Goal: Task Accomplishment & Management: Manage account settings

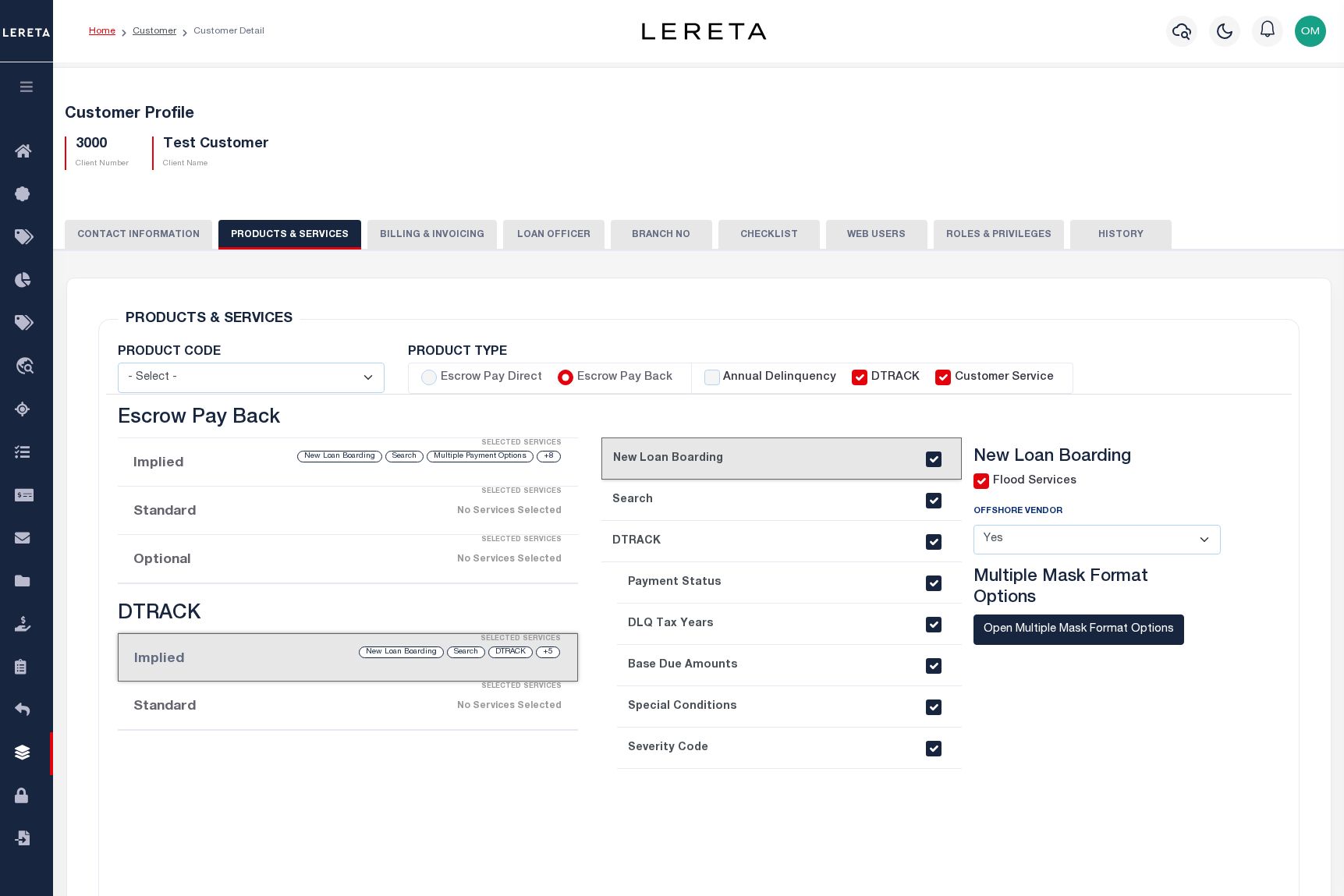
select select
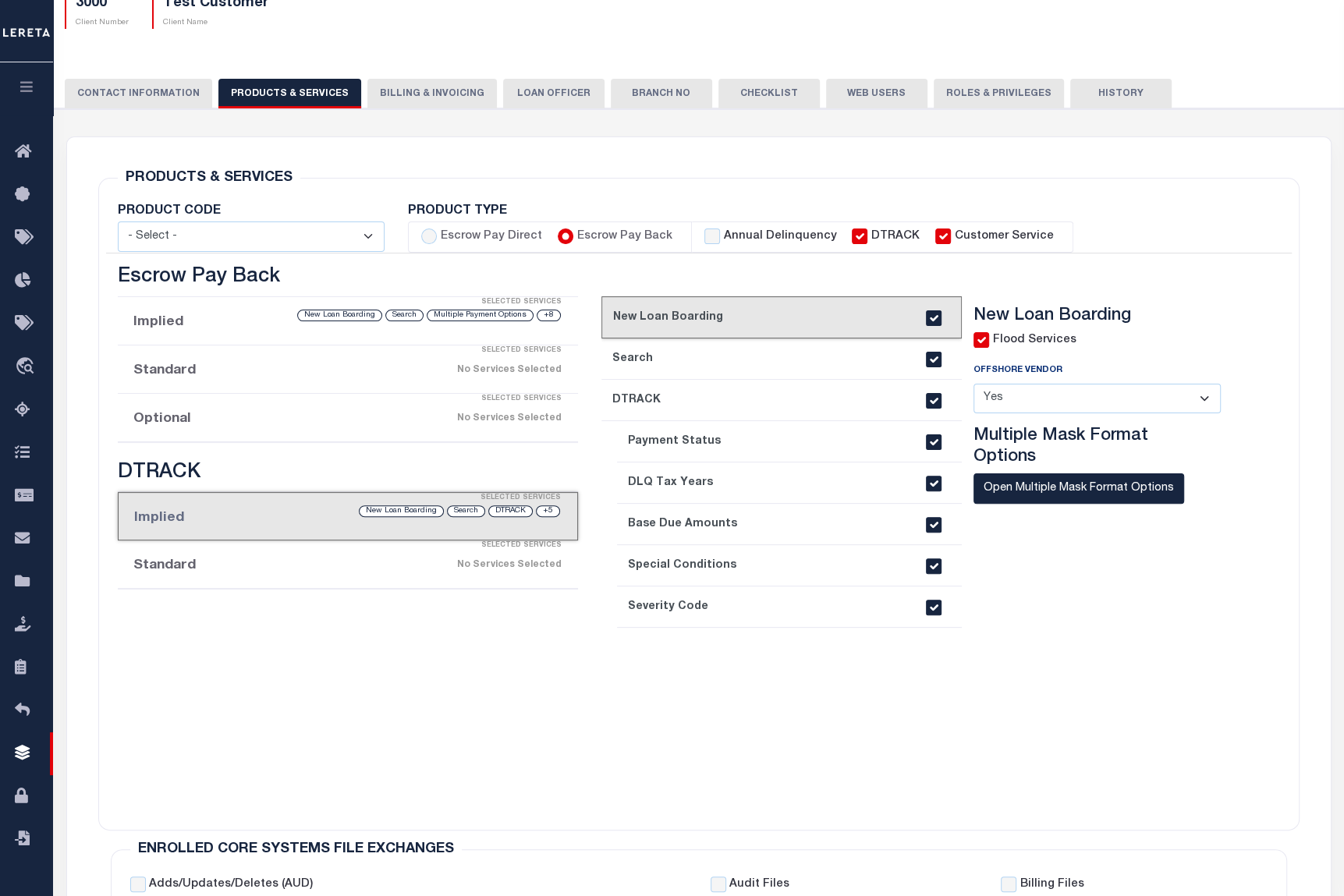
click at [10, 78] on button "button" at bounding box center [26, 88] width 53 height 53
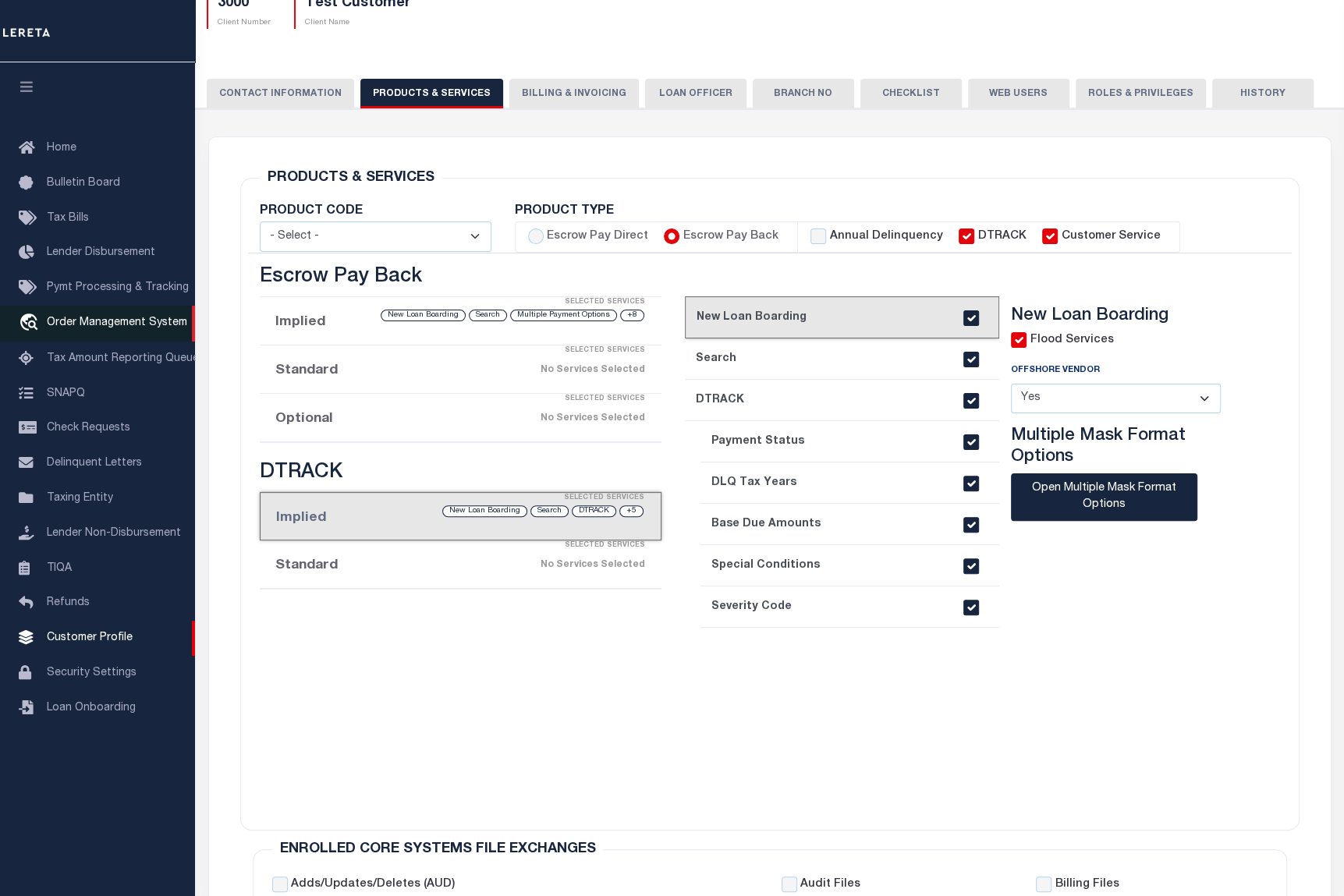
click at [93, 328] on span "Order Management System" at bounding box center [117, 322] width 140 height 11
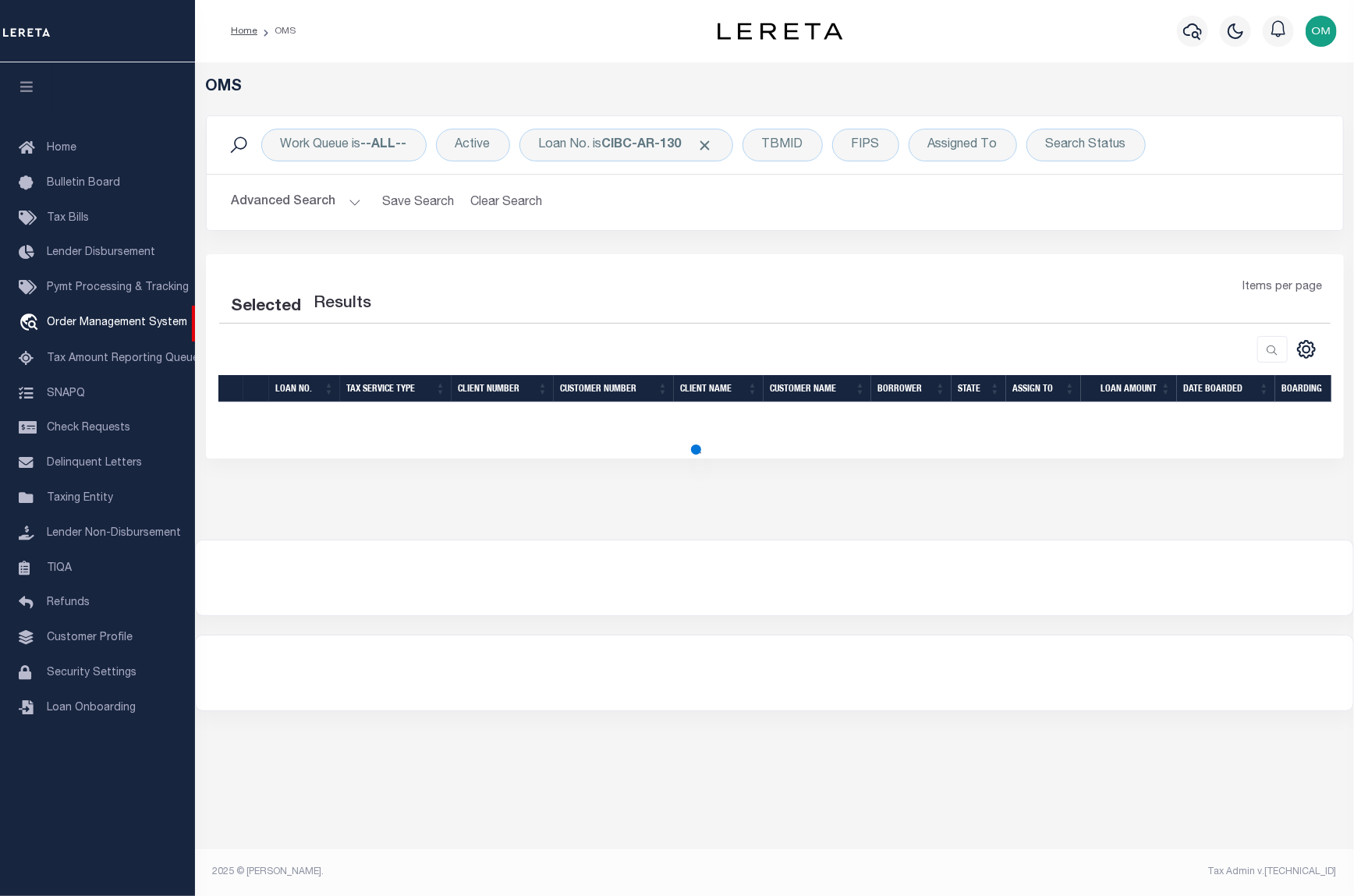
select select "200"
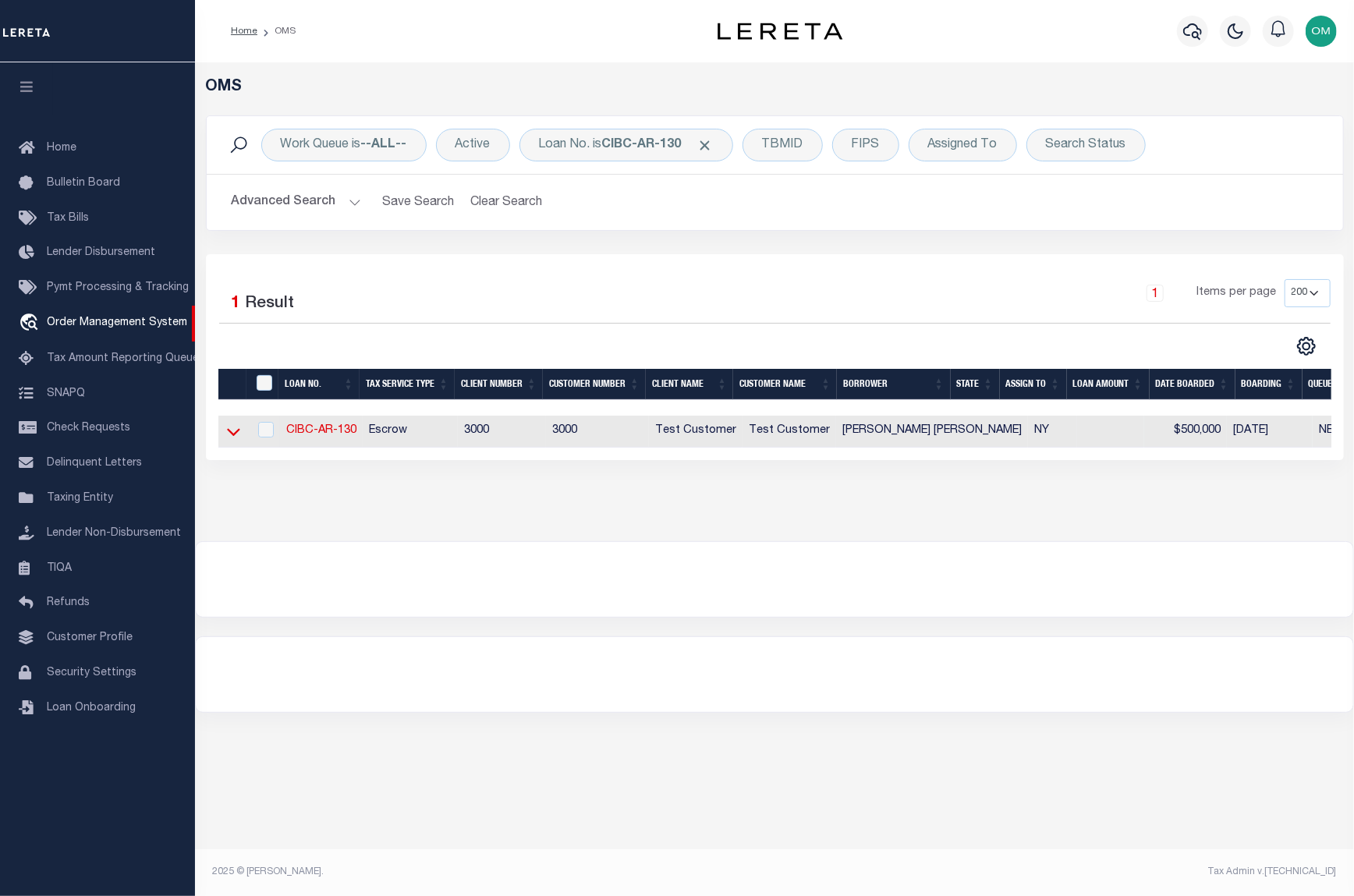
click at [227, 433] on icon at bounding box center [234, 432] width 13 height 16
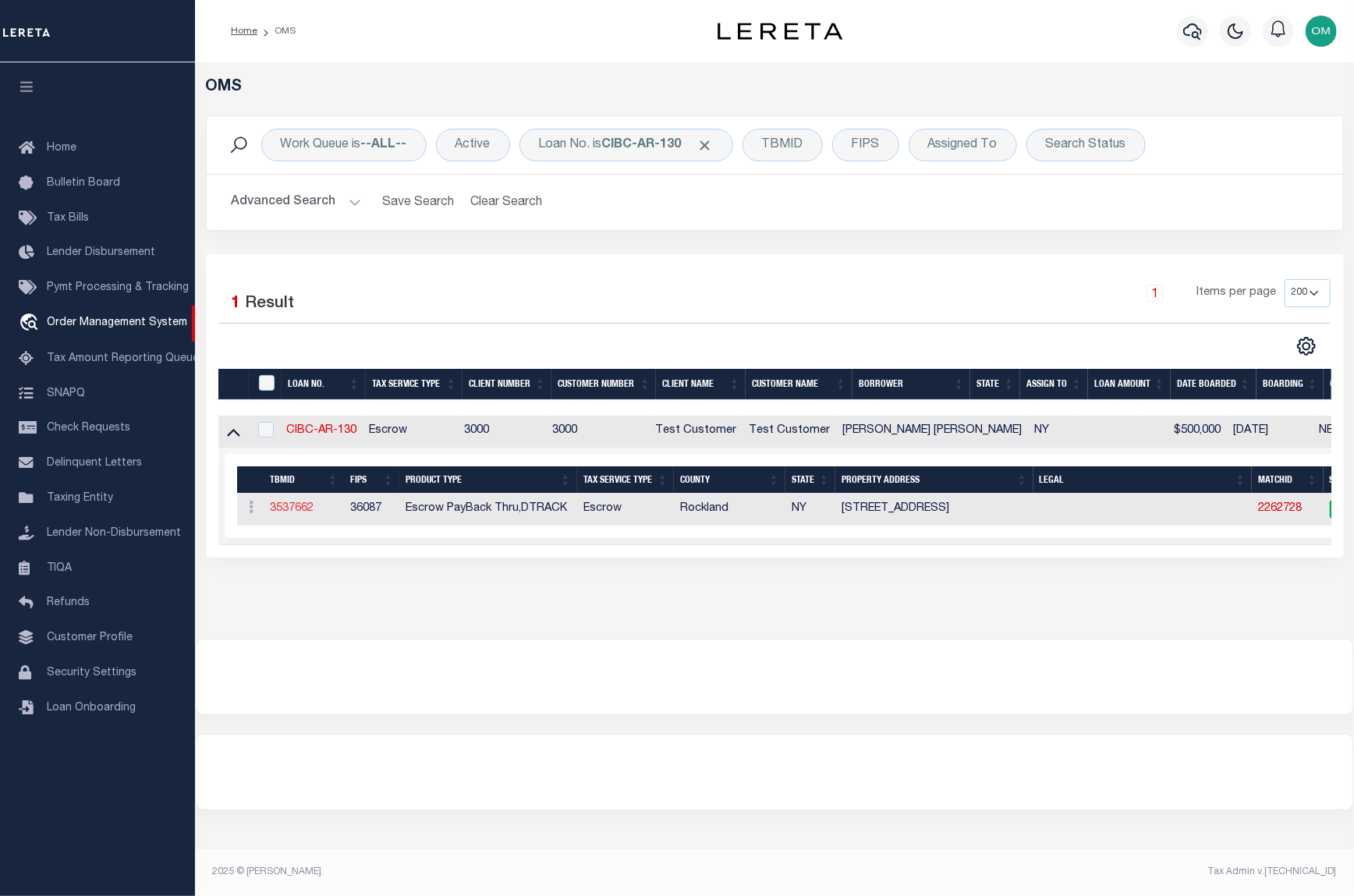
click at [304, 510] on link "3537662" at bounding box center [291, 508] width 44 height 11
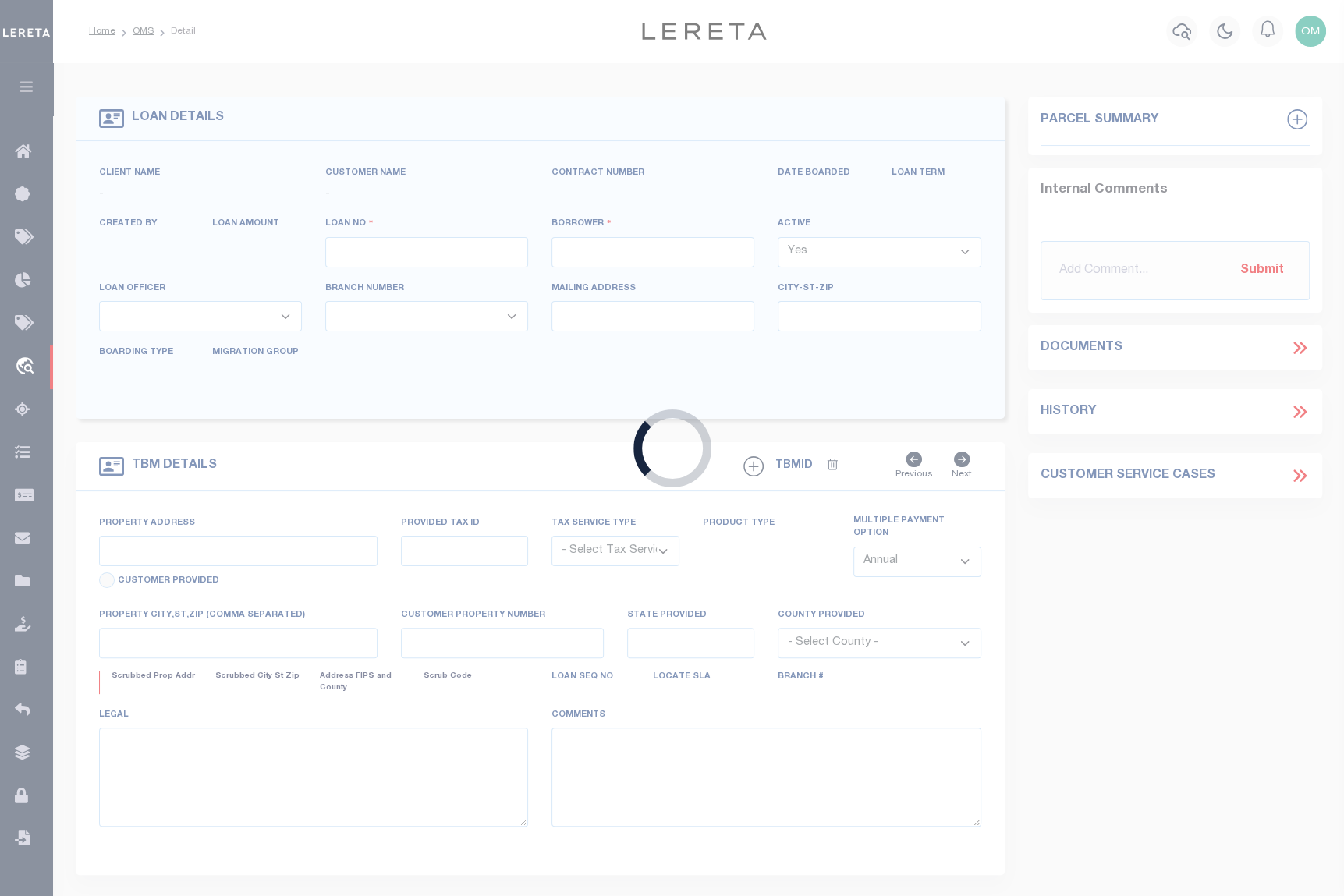
type input "CIBC-AR-130"
type input "Omar S Mohammed"
select select
type input "248 N MAIN ST UNIT A1"
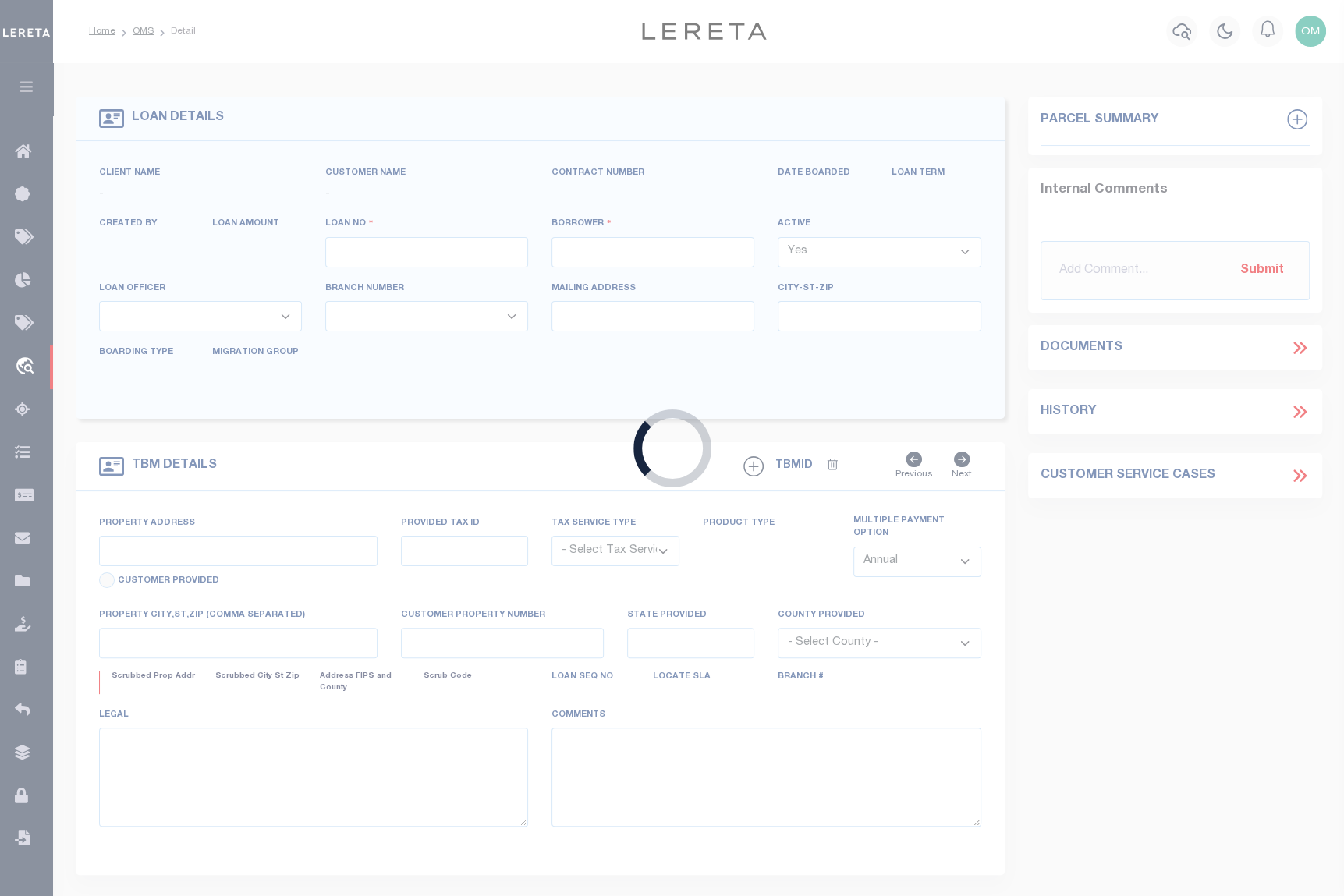
type input "SPRING VALLEY NY 10977-4075"
type input "10/05/2025"
select select "10"
select select "Escrow"
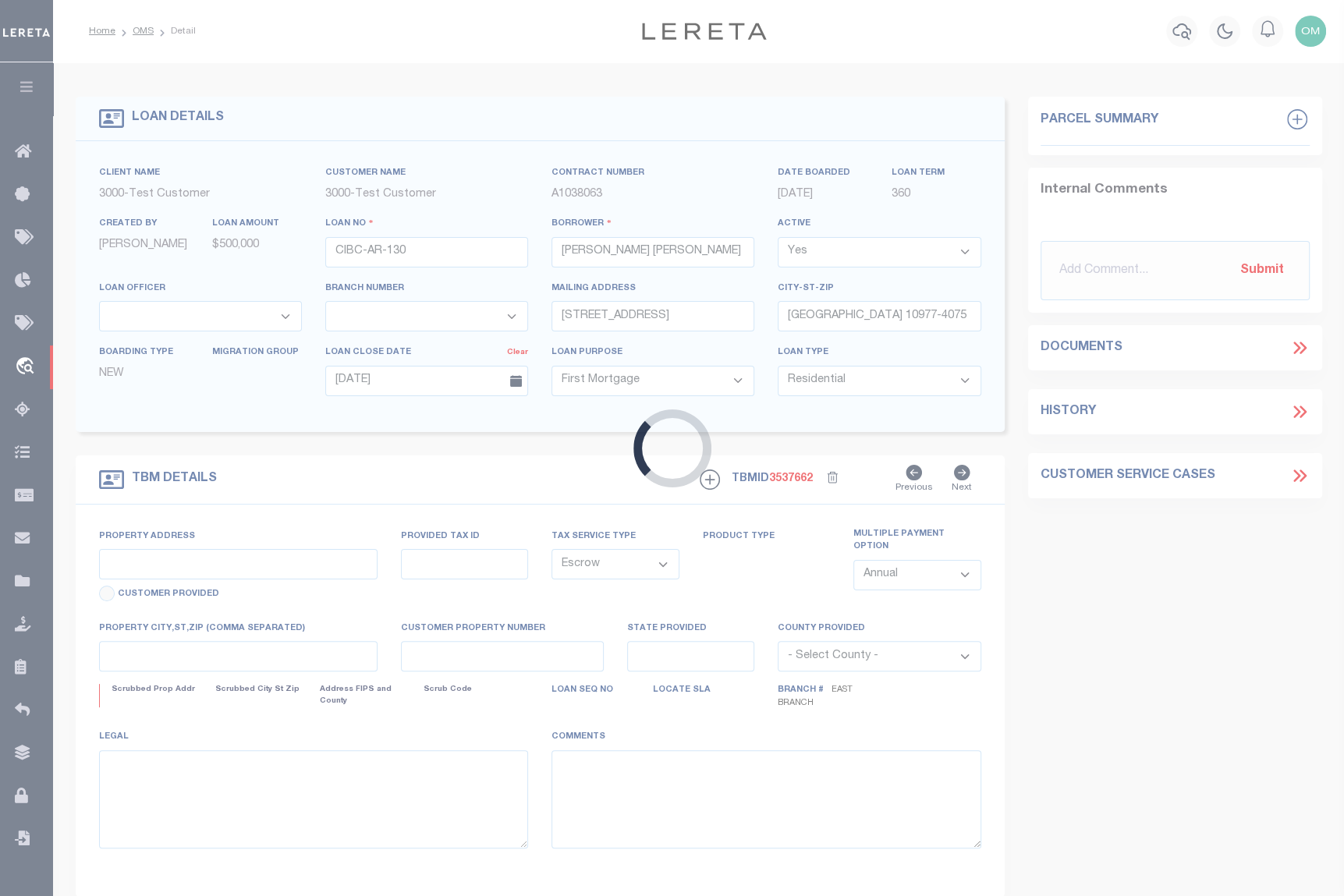
type input "248 N MAIN ST UNIT A1"
type input "SPRING VALLEY NY 10977-4075"
type input "NY"
select select "127537"
select select "25316"
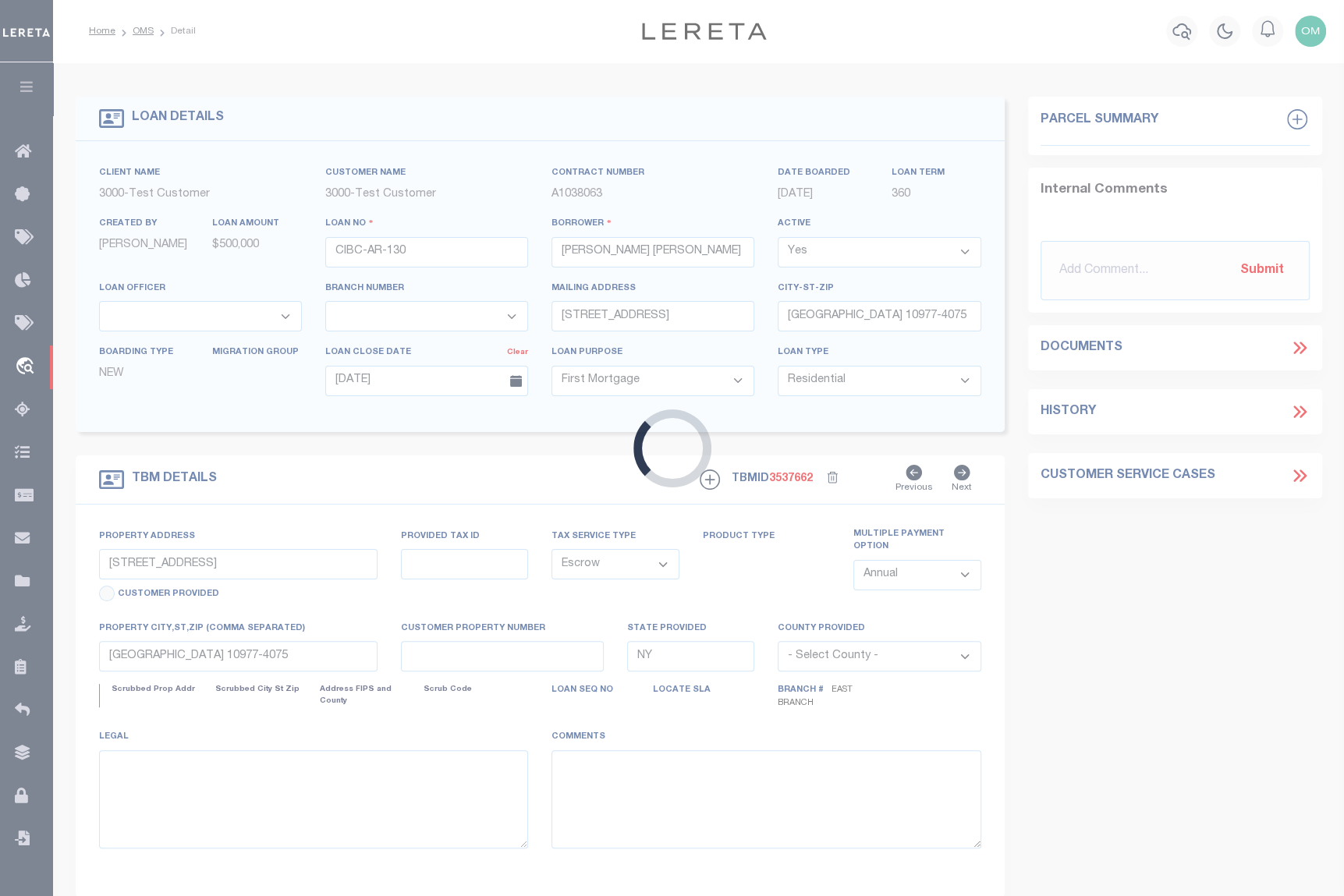
select select "4"
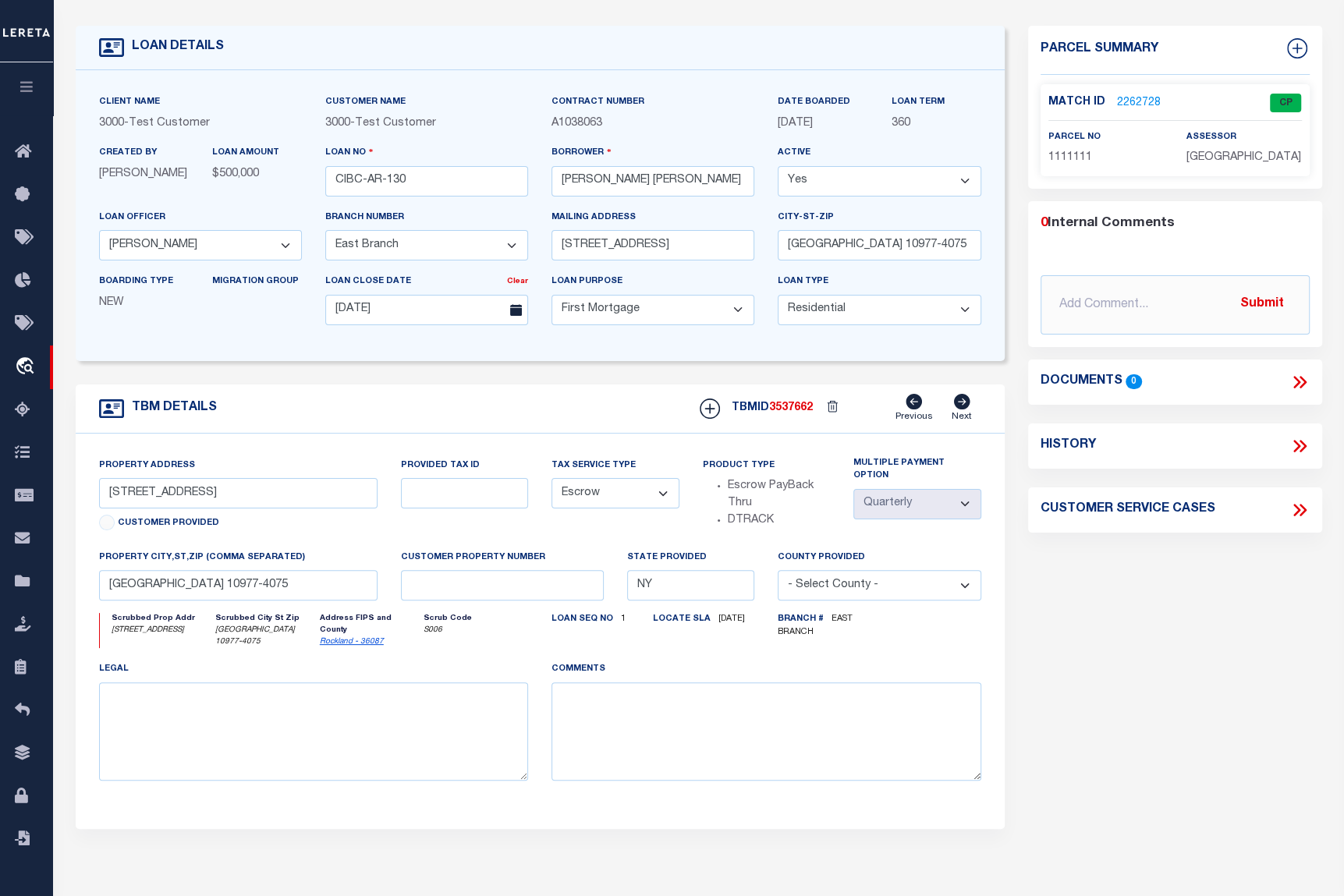
scroll to position [70, 0]
click at [640, 499] on select "- Select Tax Service Type - Escrow NonEscrow" at bounding box center [615, 493] width 128 height 30
select select "NonEscrow"
click at [551, 488] on select "- Select Tax Service Type - Escrow NonEscrow" at bounding box center [615, 493] width 128 height 30
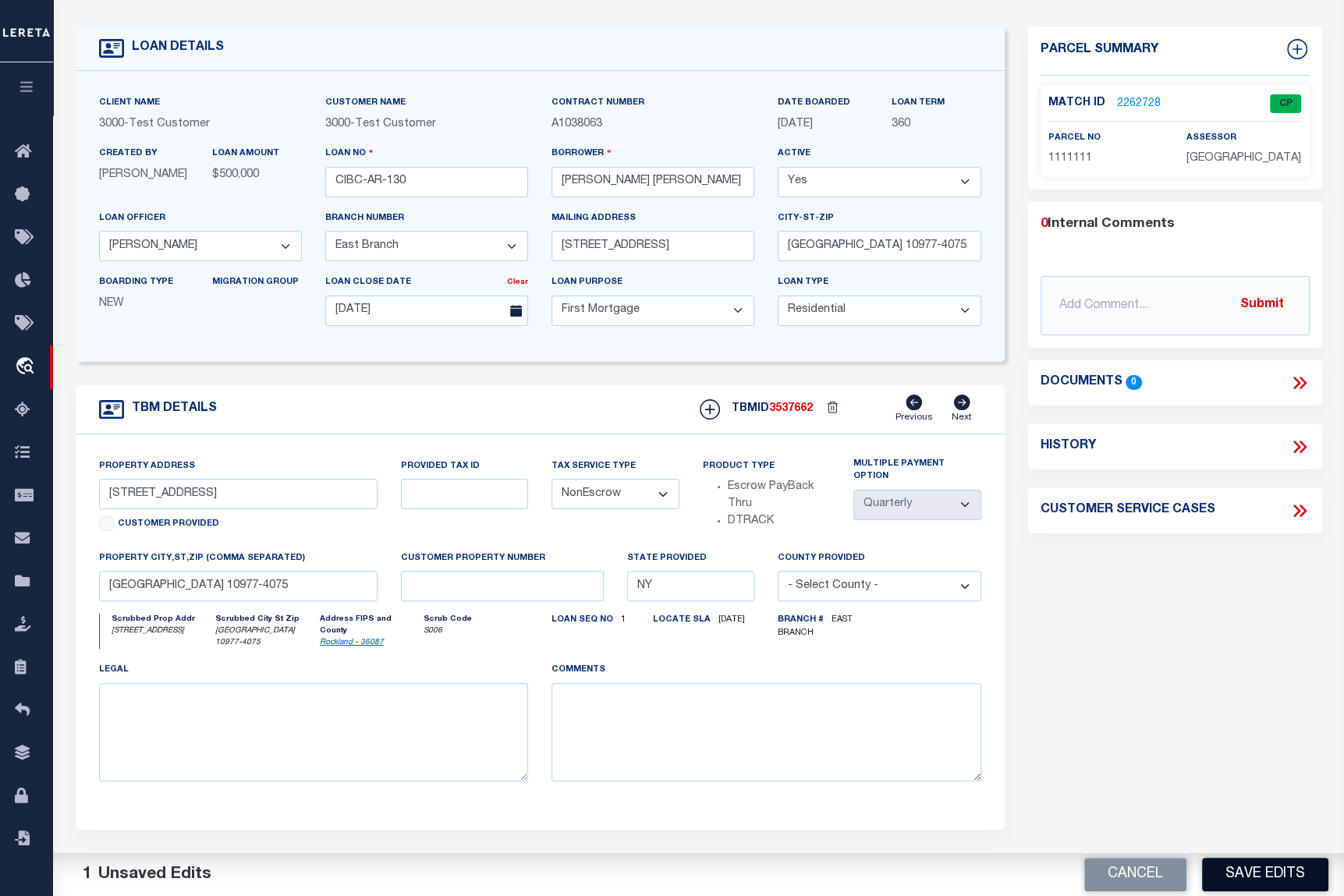
click at [1258, 874] on button "Save Edits" at bounding box center [1265, 874] width 127 height 33
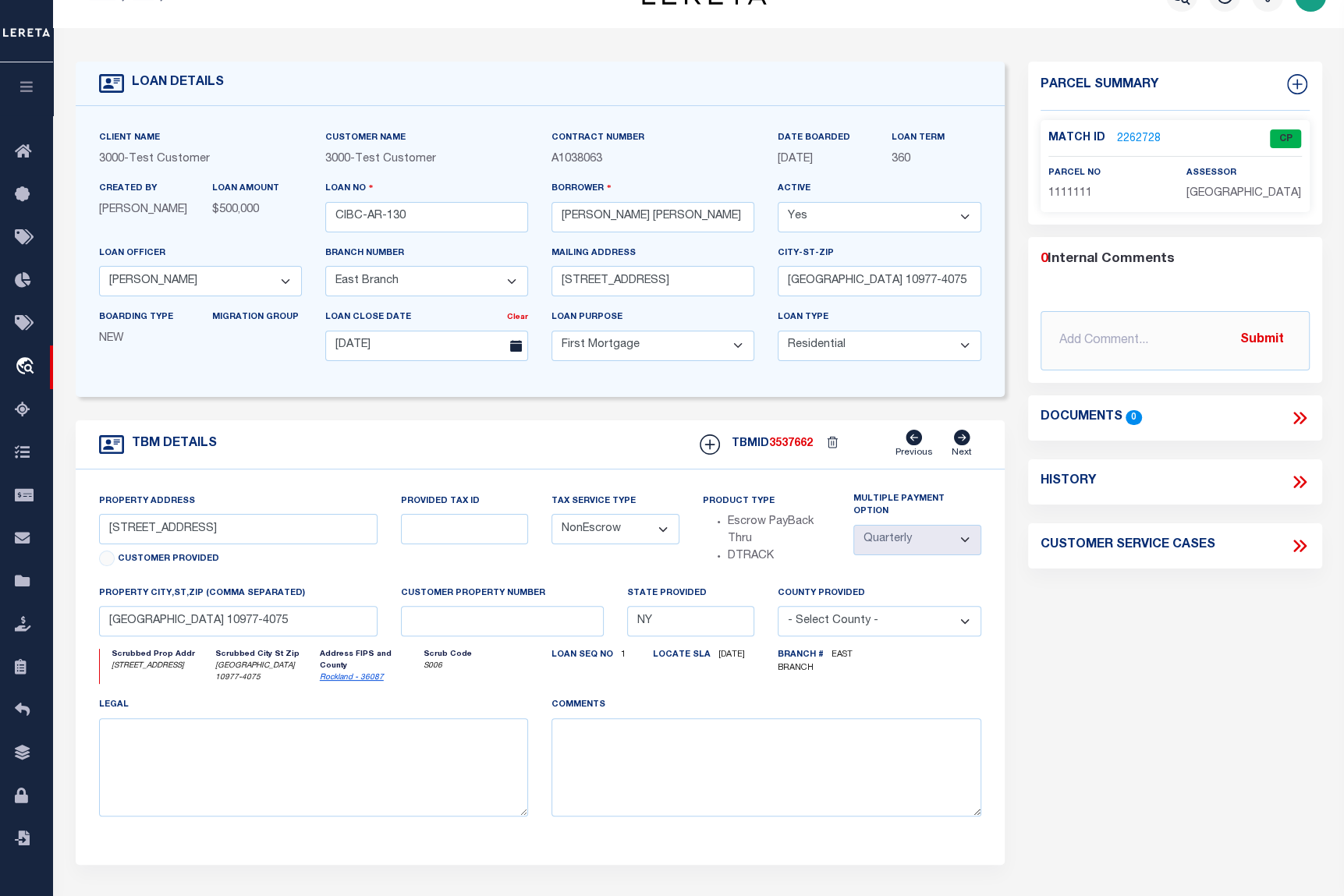
scroll to position [0, 0]
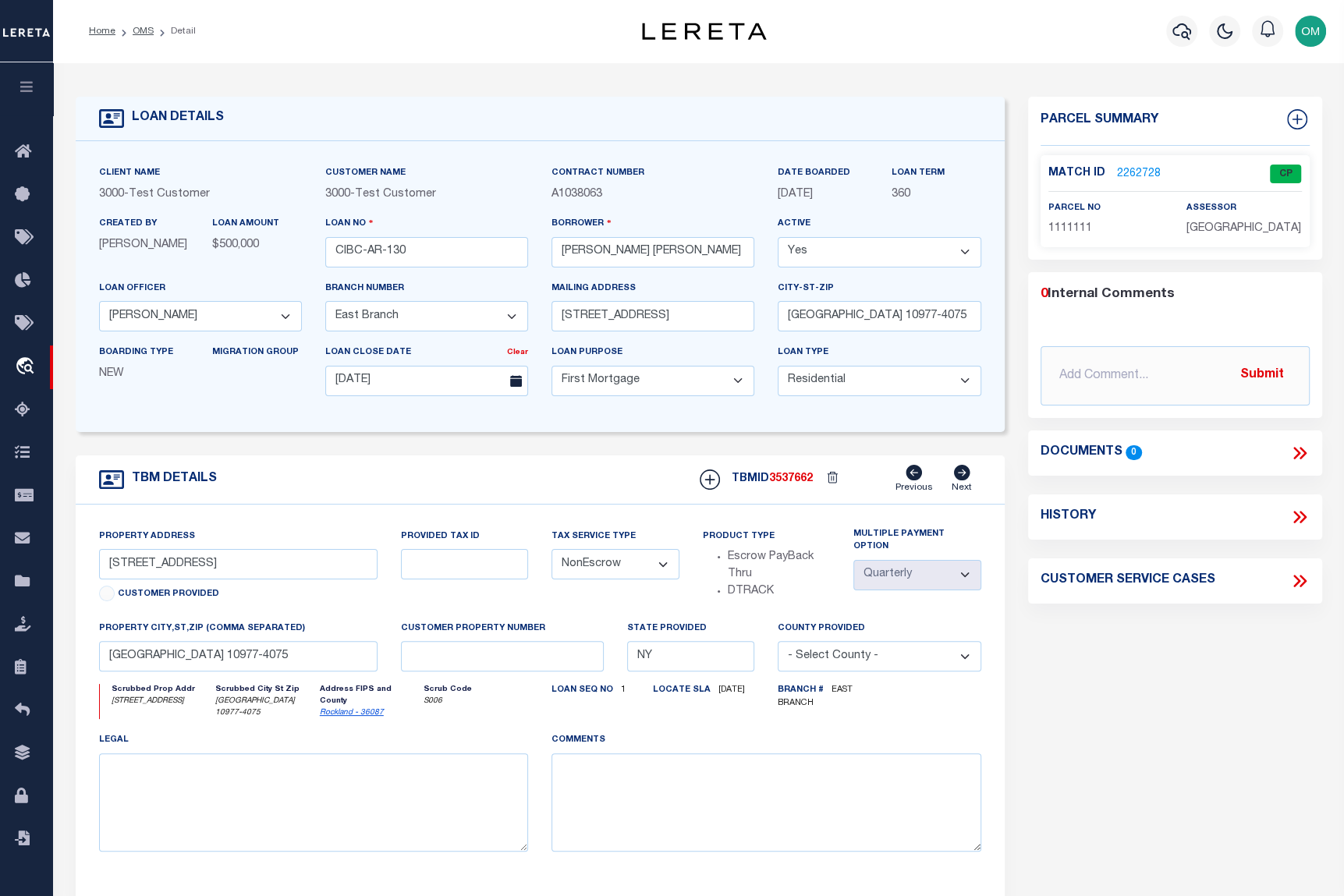
click at [1132, 170] on link "2262728" at bounding box center [1139, 174] width 44 height 16
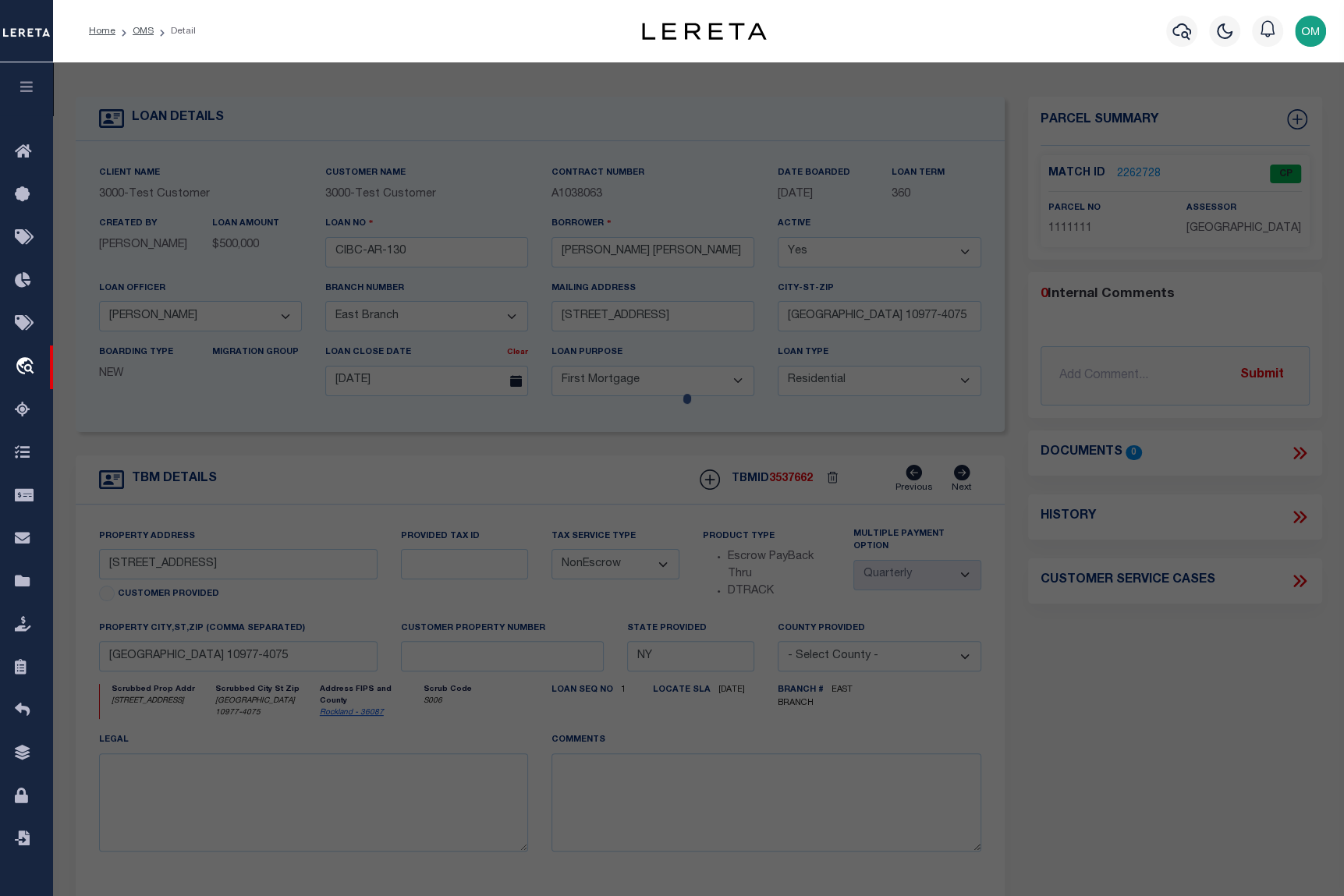
checkbox input "false"
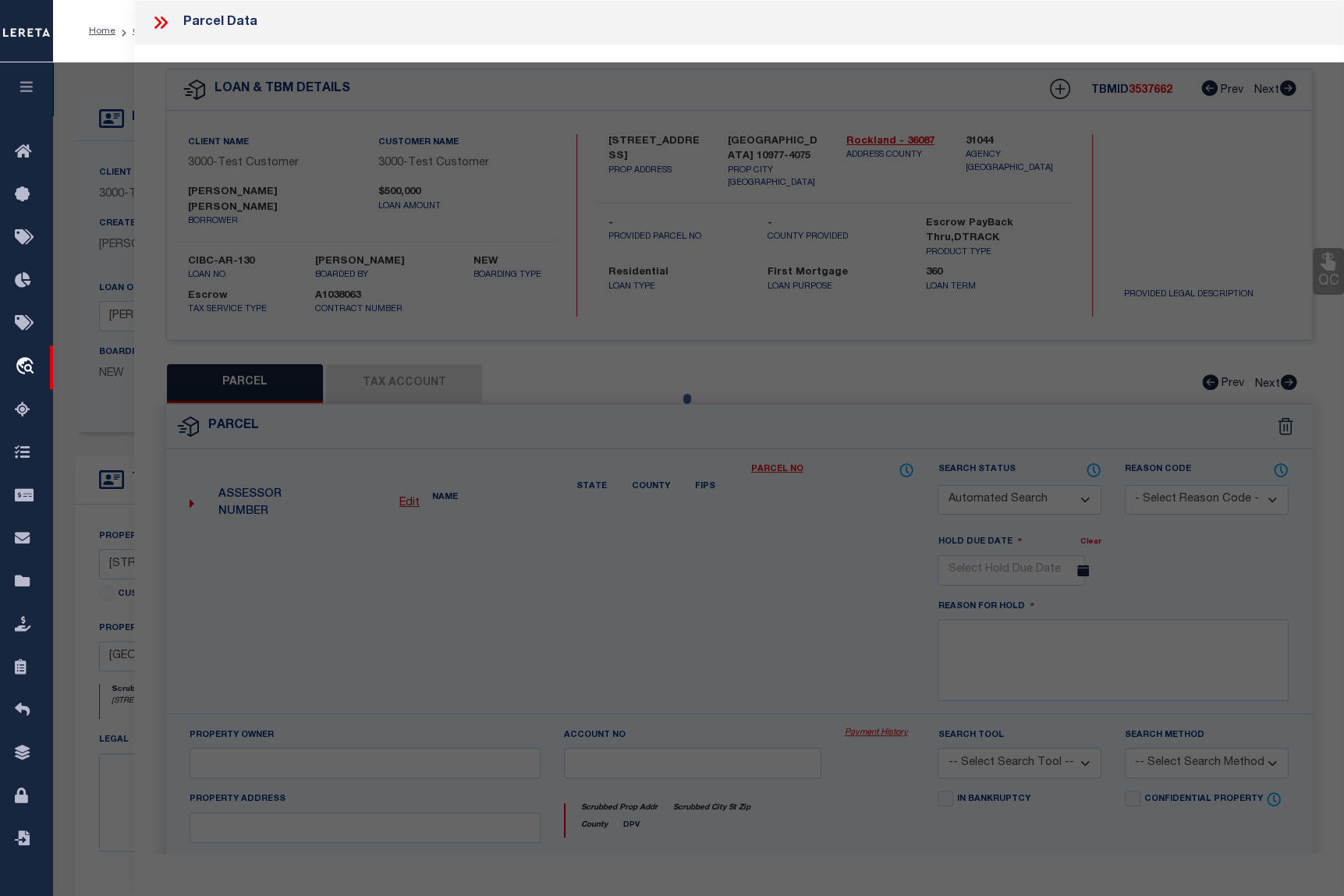
select select "CP"
select select "TPW"
select select "ADD"
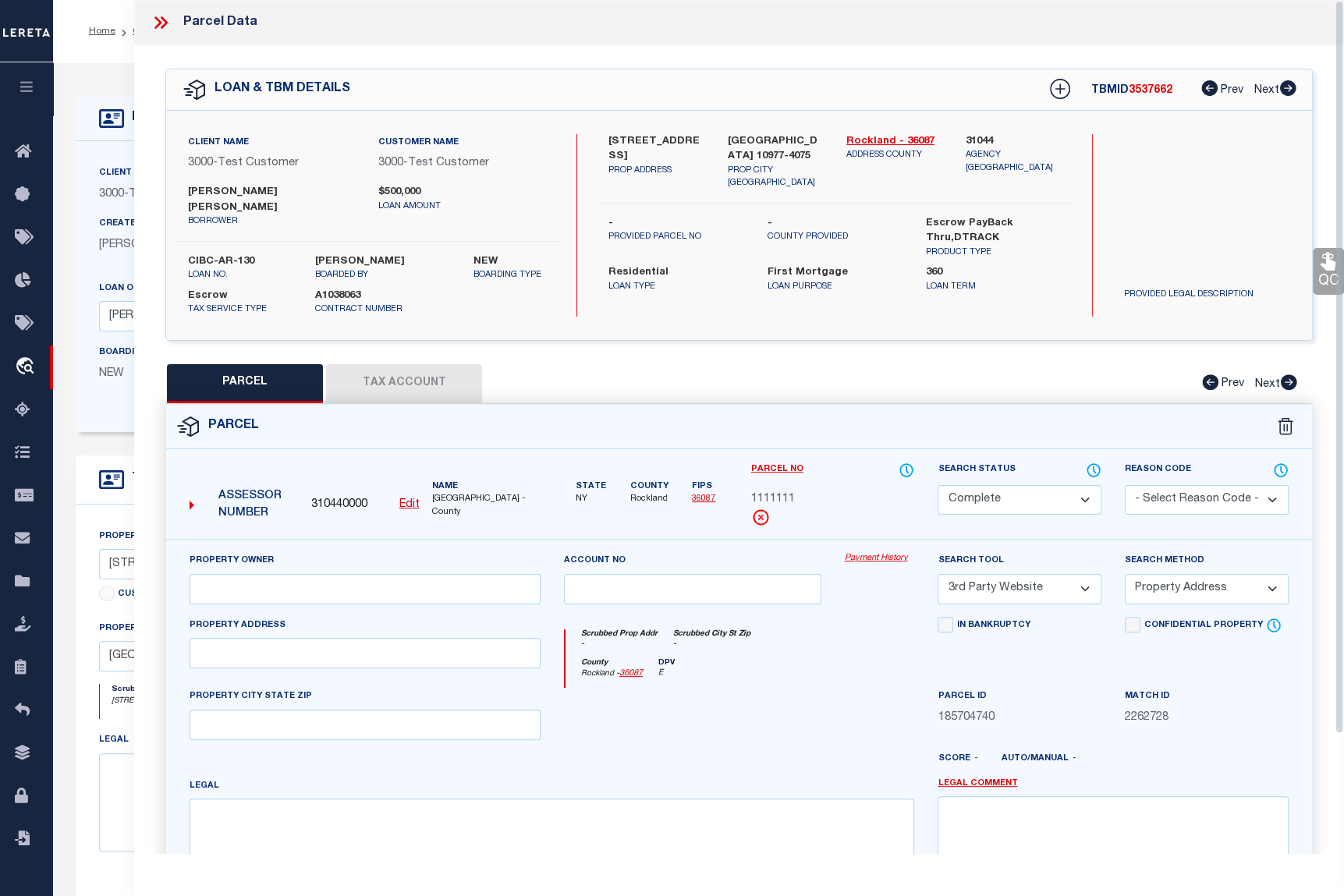
click at [882, 552] on link "Payment History" at bounding box center [880, 558] width 70 height 13
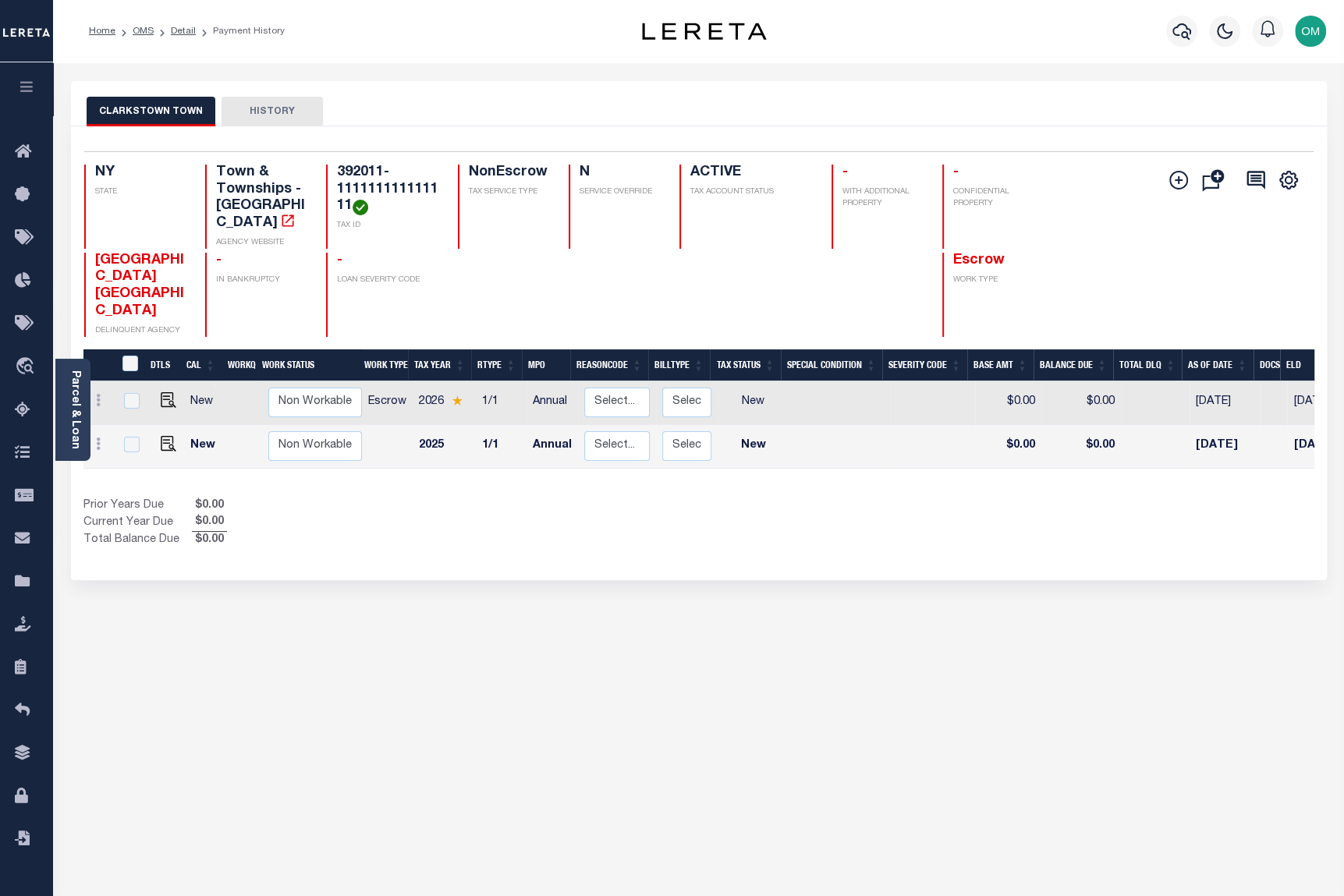
click at [264, 112] on button "HISTORY" at bounding box center [272, 111] width 101 height 30
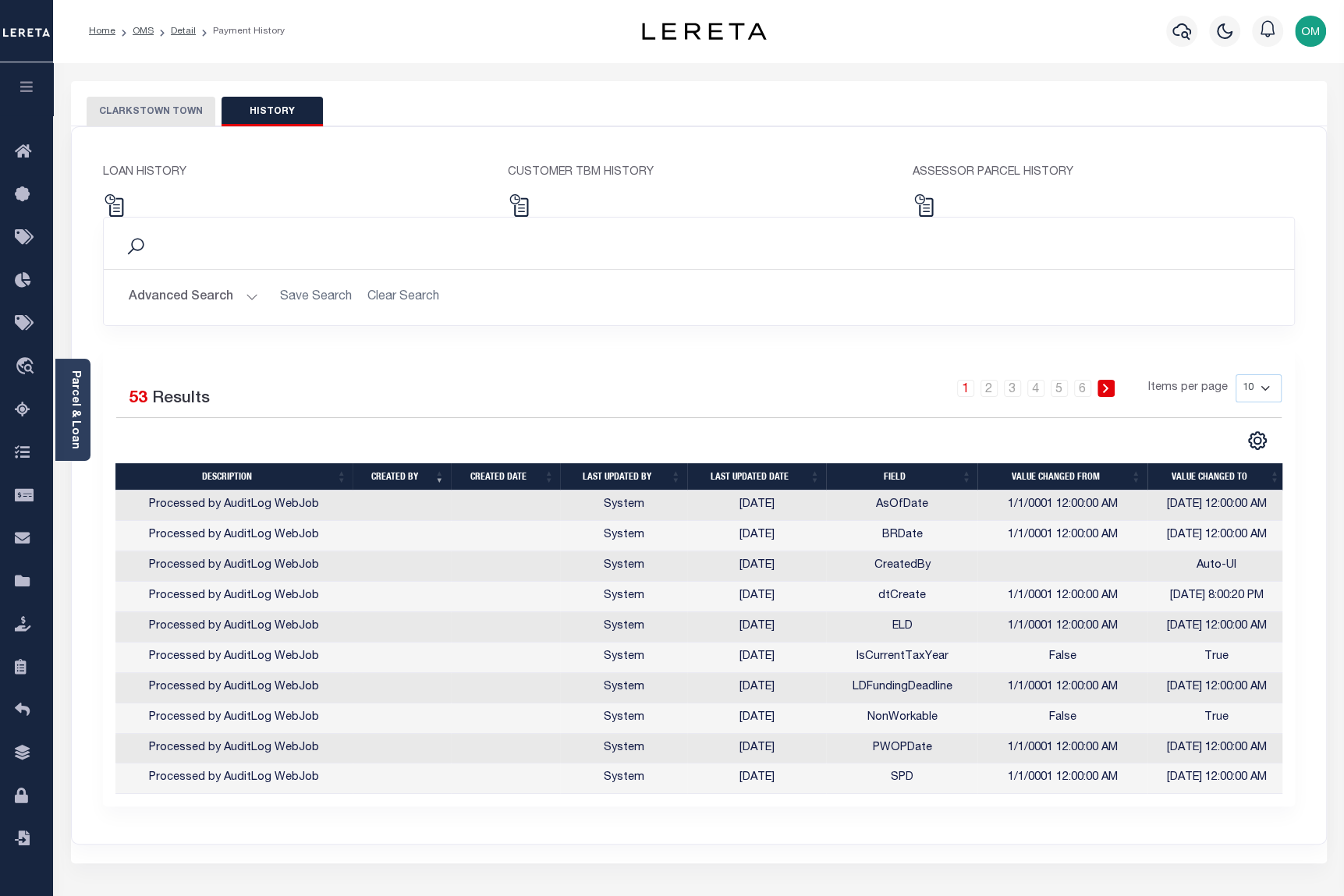
click at [150, 101] on button "CLARKSTOWN TOWN" at bounding box center [151, 111] width 129 height 30
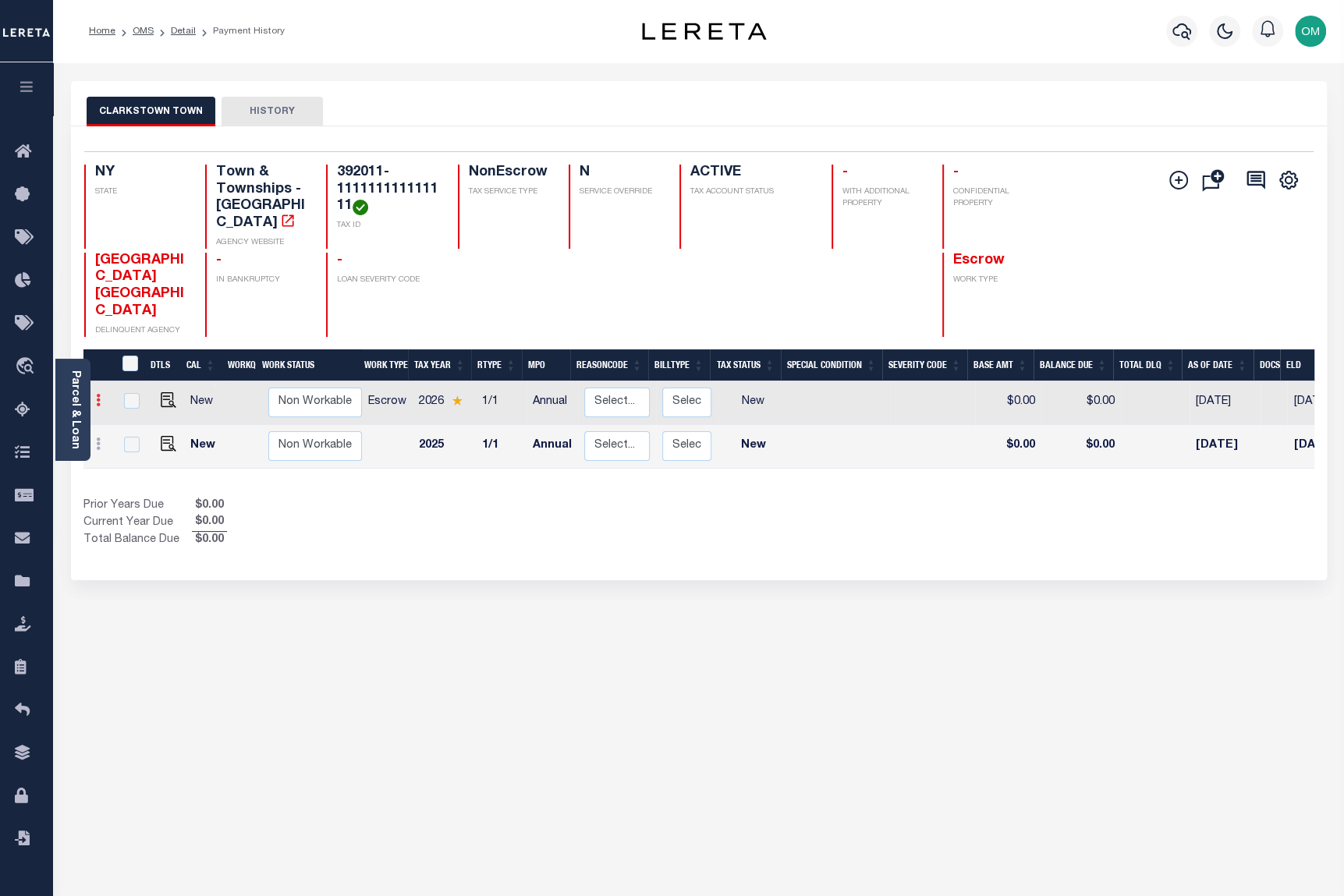
click at [101, 396] on link at bounding box center [98, 402] width 17 height 12
click at [197, 419] on img at bounding box center [191, 427] width 15 height 16
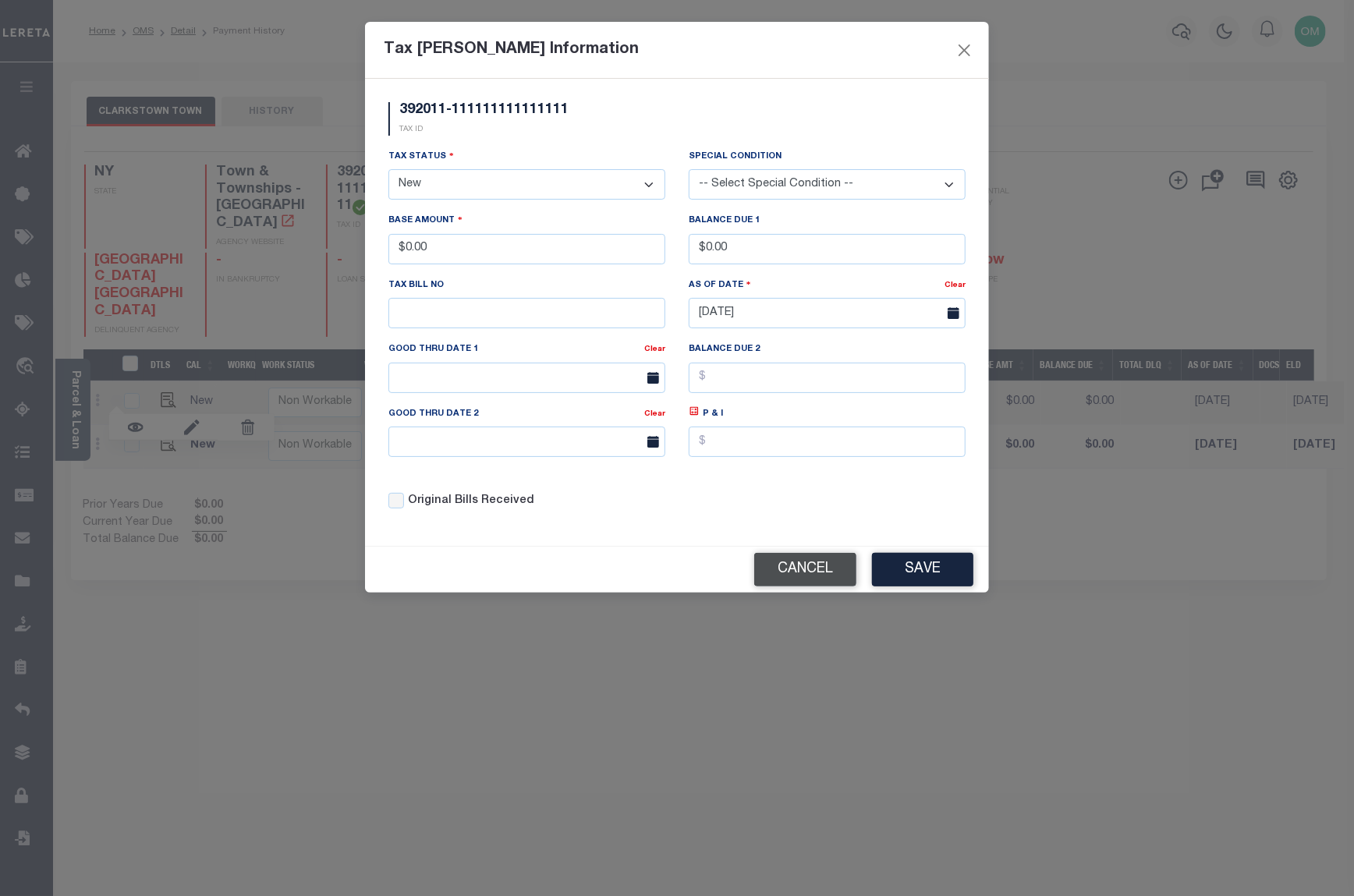
click at [790, 587] on button "Cancel" at bounding box center [805, 569] width 102 height 33
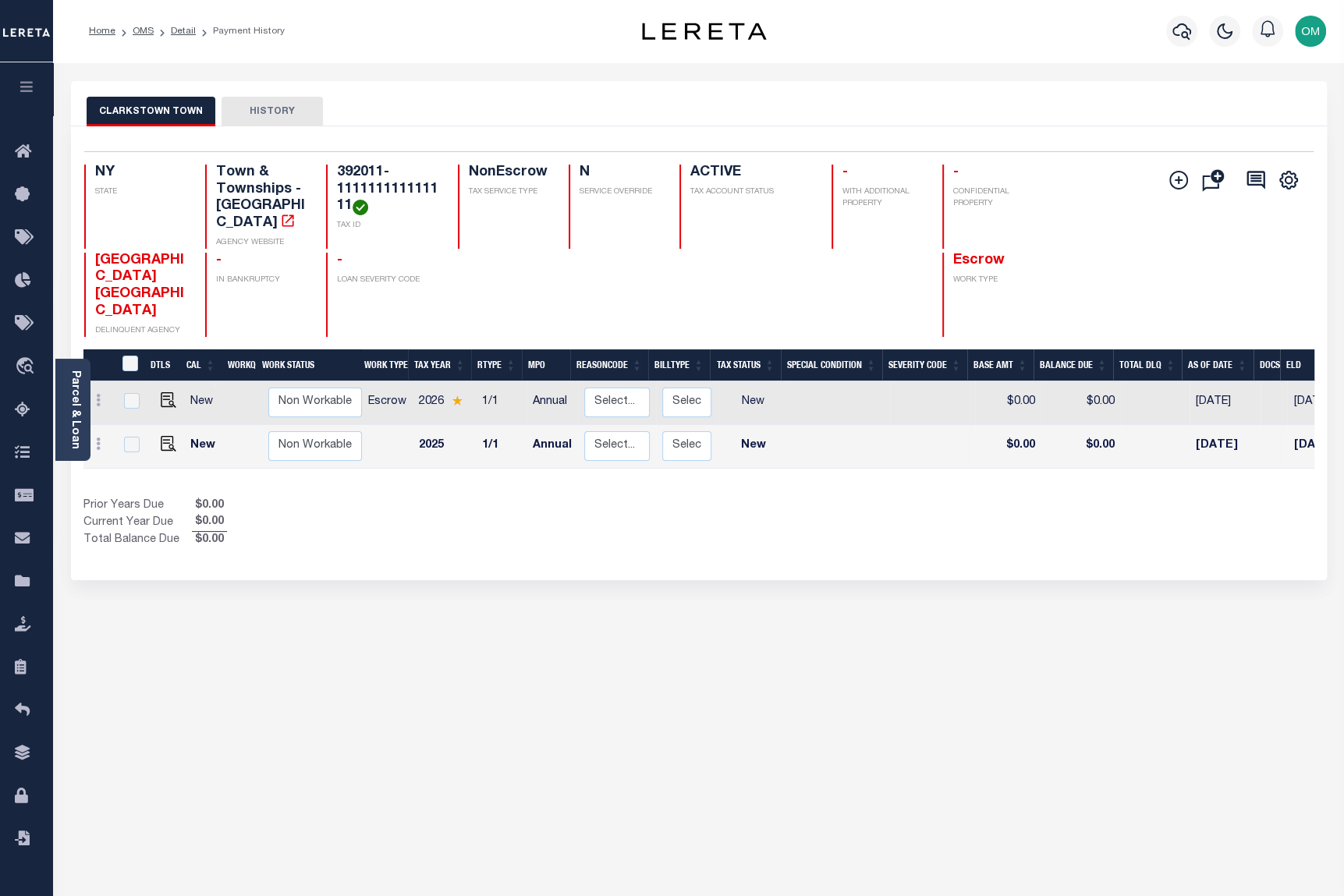
click at [272, 101] on button "HISTORY" at bounding box center [272, 111] width 101 height 30
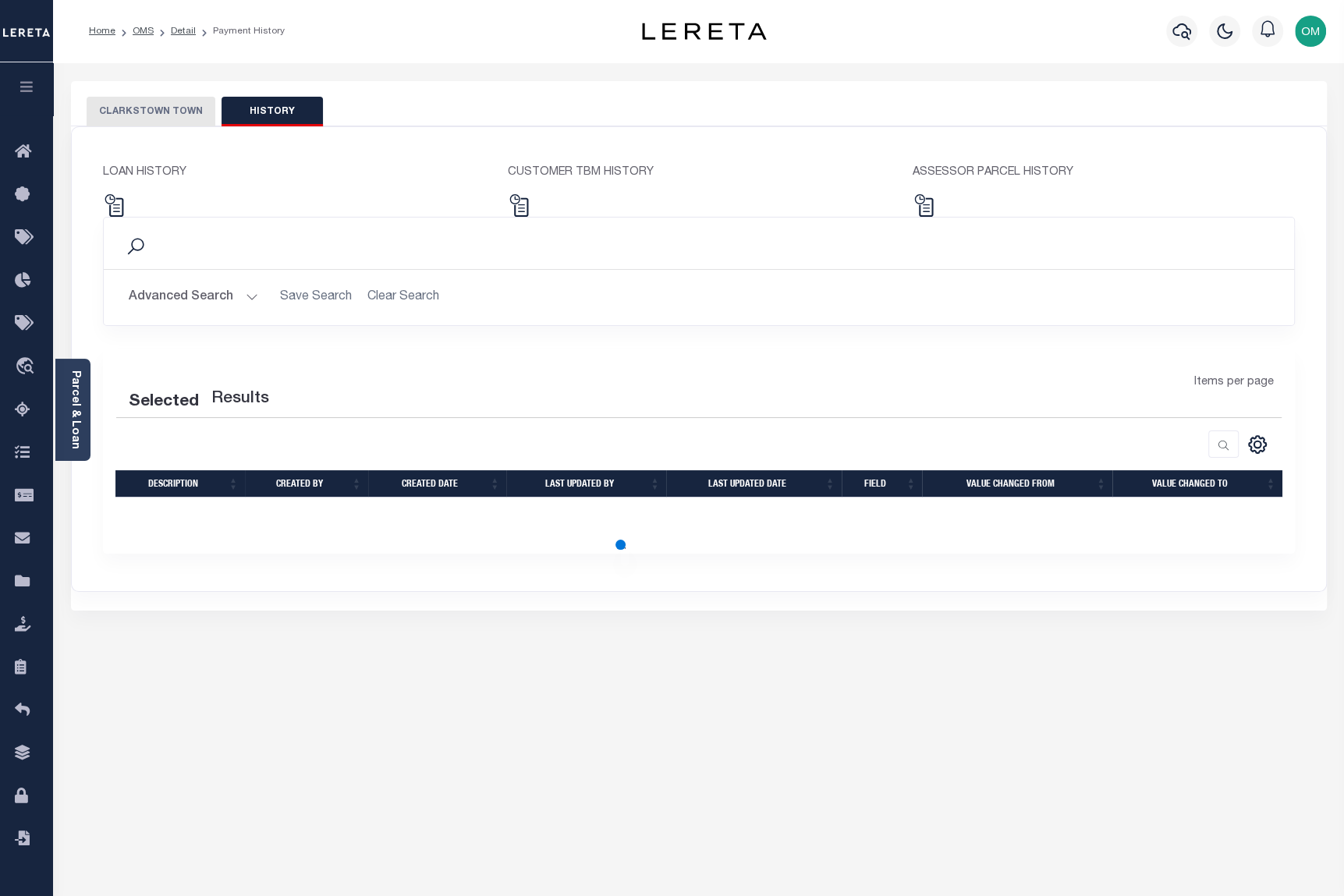
click at [170, 106] on button "CLARKSTOWN TOWN" at bounding box center [151, 111] width 129 height 30
